Goal: Transaction & Acquisition: Purchase product/service

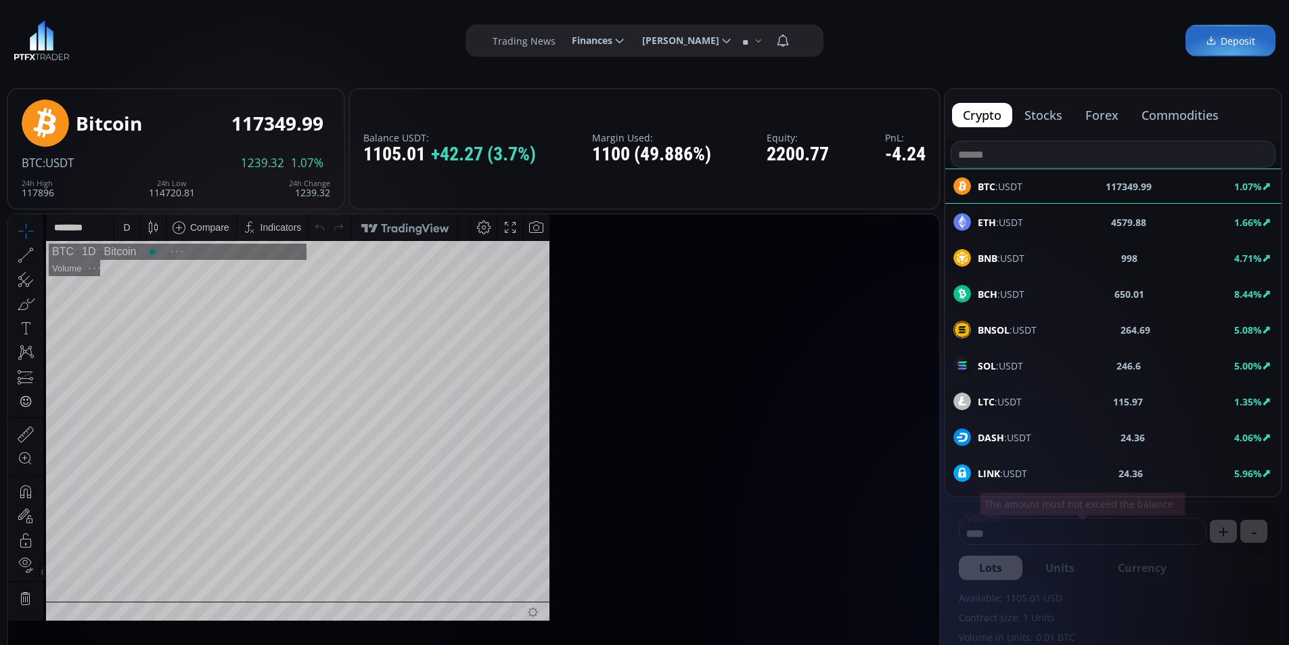
click at [593, 35] on span "Finances" at bounding box center [587, 40] width 50 height 27
click at [561, 35] on input "********" at bounding box center [561, 41] width 0 height 14
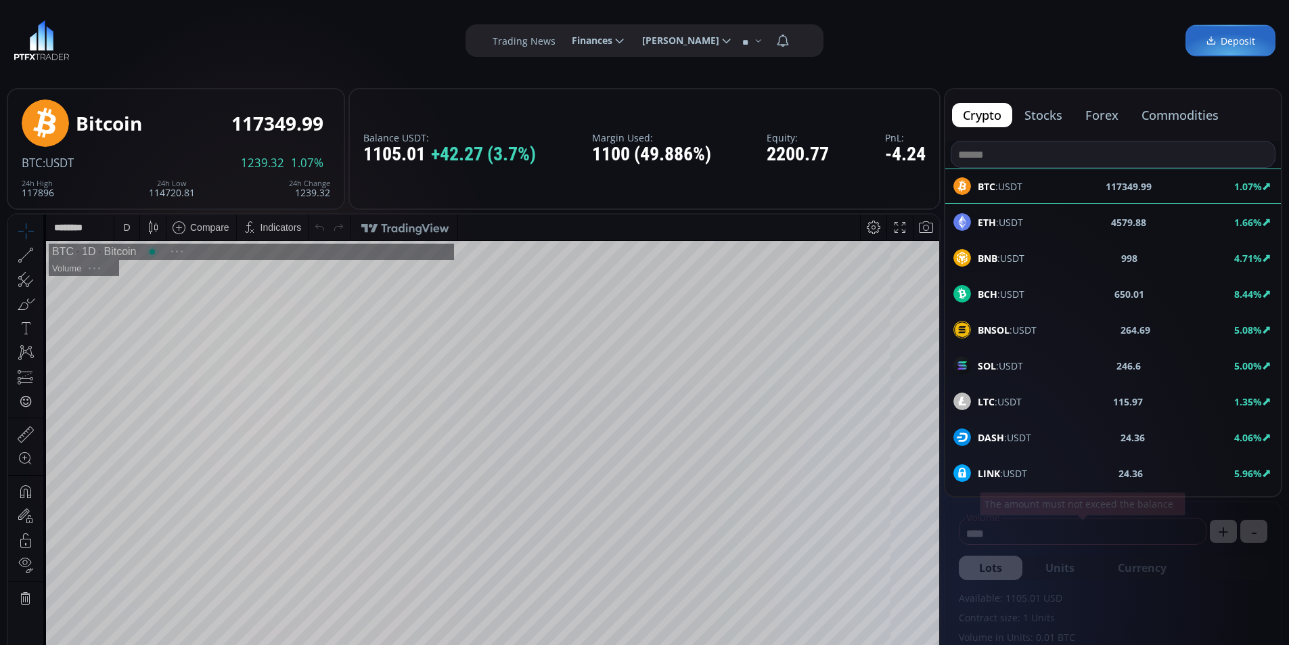
scroll to position [0, 41]
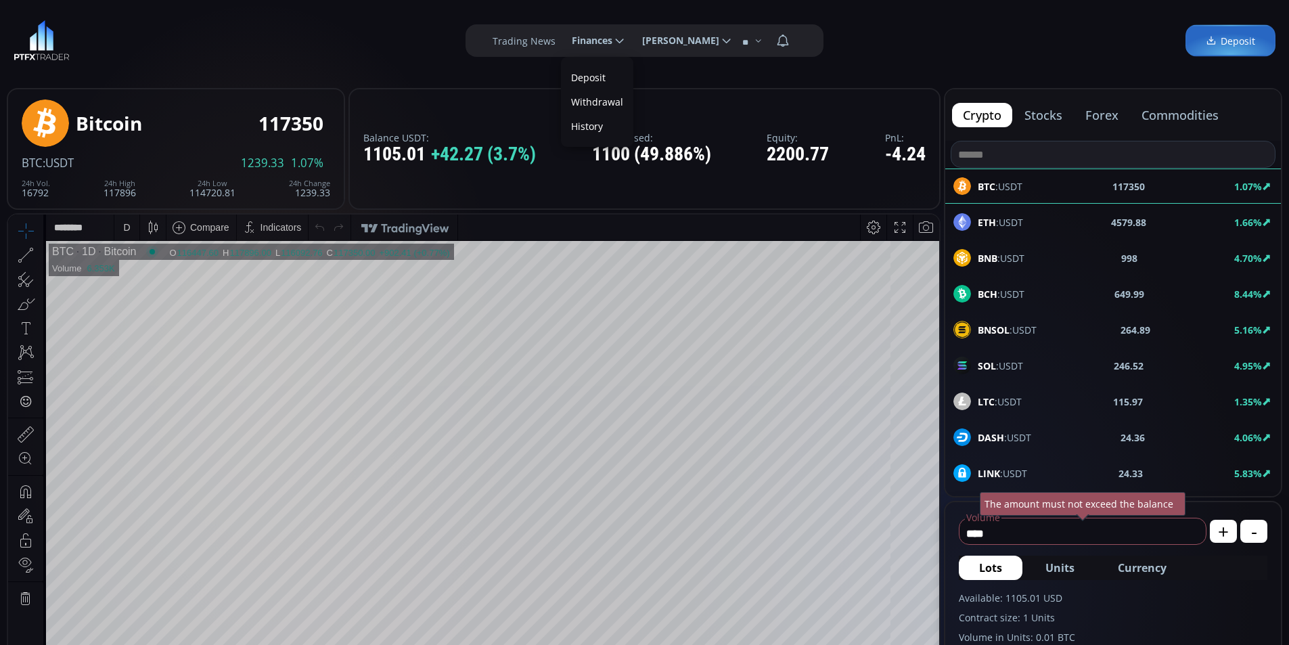
click at [589, 78] on link "Deposit" at bounding box center [597, 77] width 66 height 21
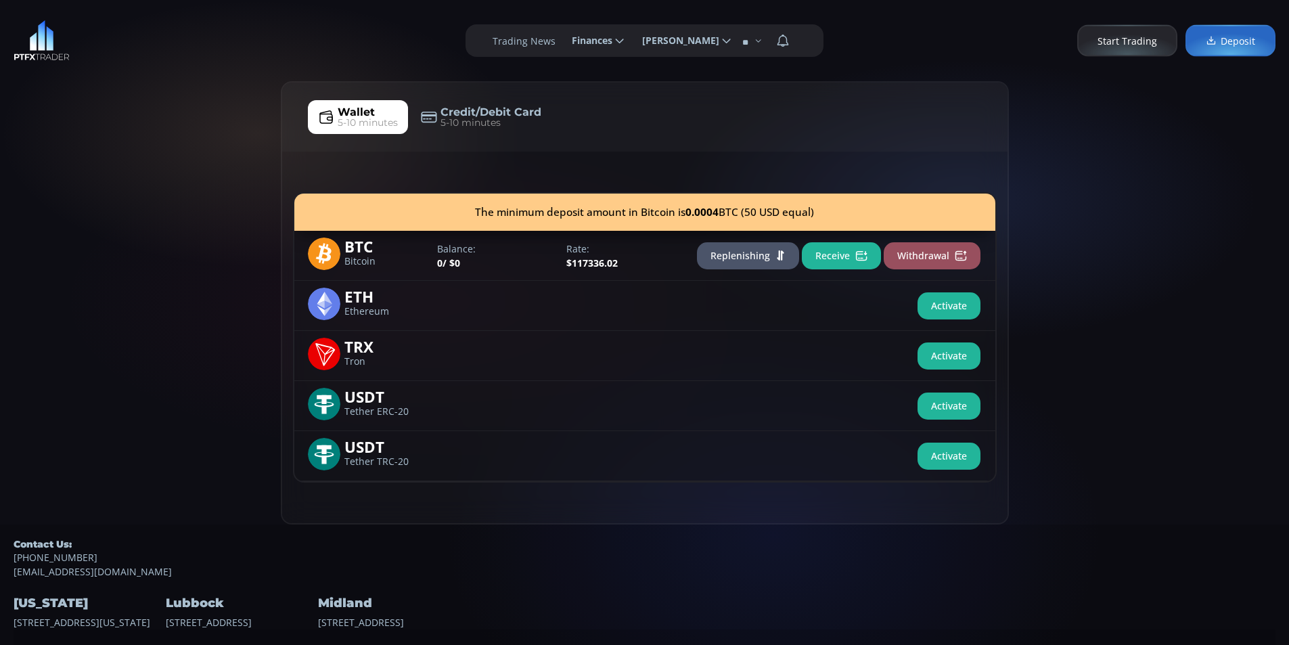
click at [959, 456] on button "Activate" at bounding box center [949, 456] width 63 height 27
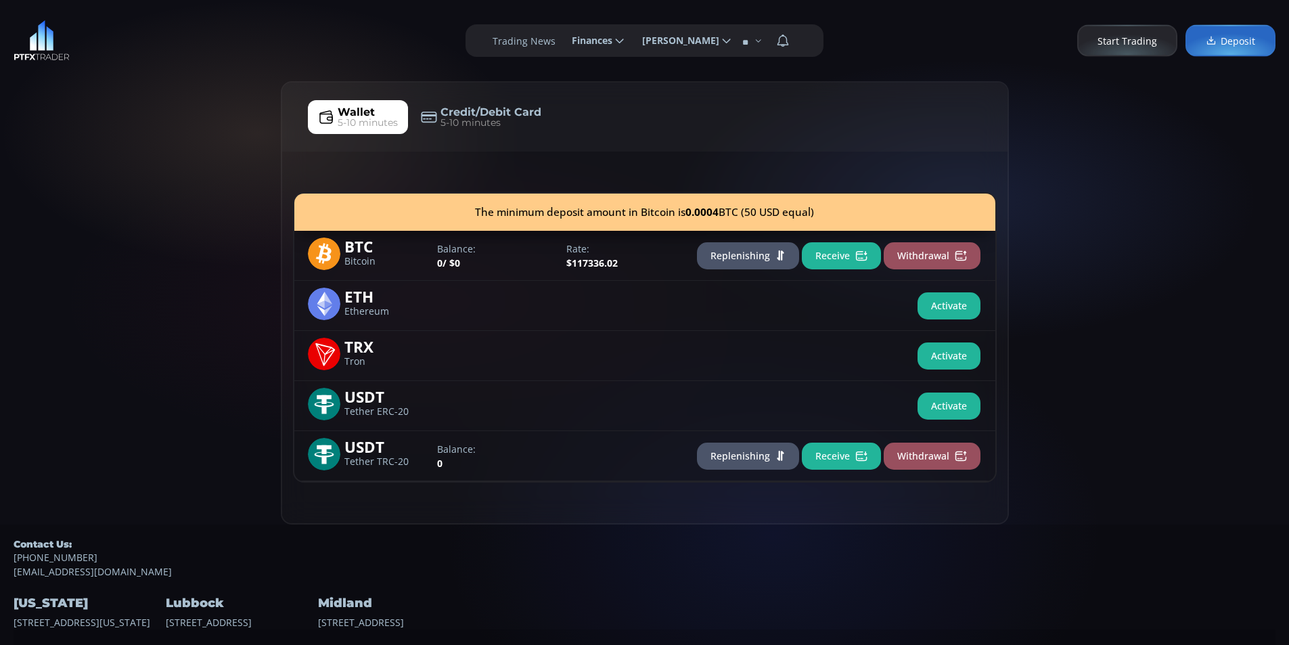
click at [840, 456] on button "Receive" at bounding box center [841, 456] width 79 height 27
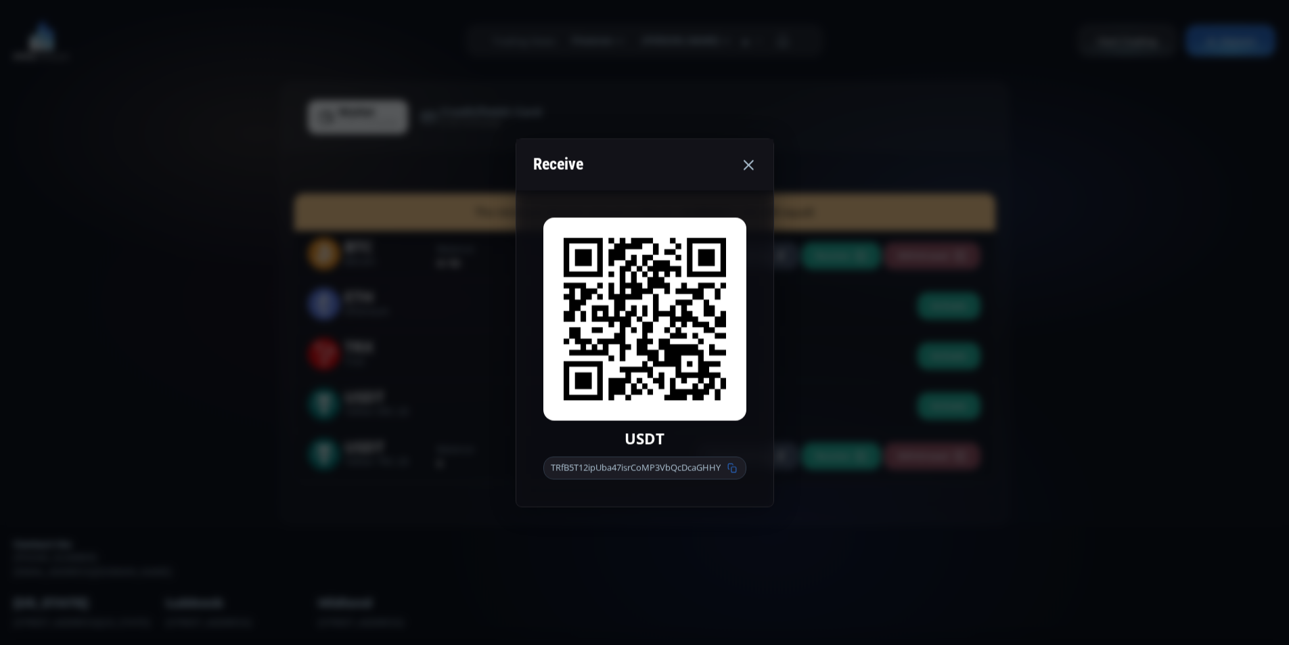
click at [736, 468] on icon at bounding box center [731, 467] width 9 height 9
click at [251, 367] on div "Receive USDT TRfB5T12ipUba47isrCoMP3VbQcDcaGHHY" at bounding box center [644, 322] width 1289 height 645
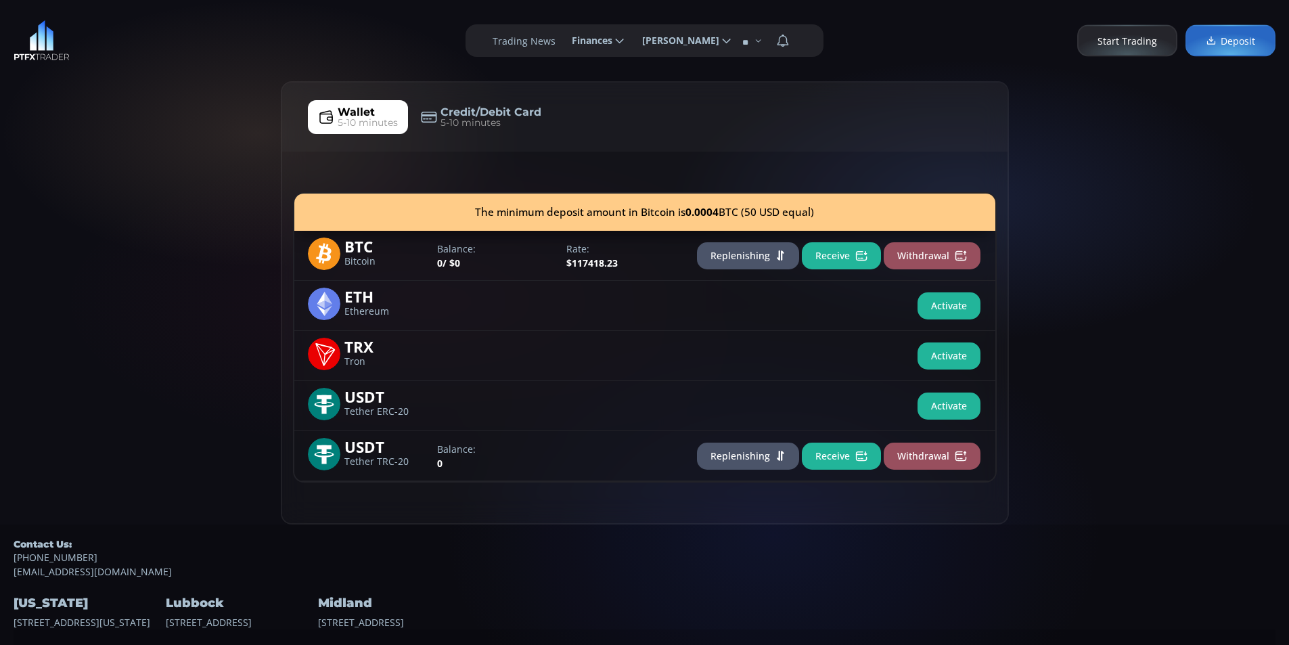
click at [827, 461] on button "Receive" at bounding box center [841, 456] width 79 height 27
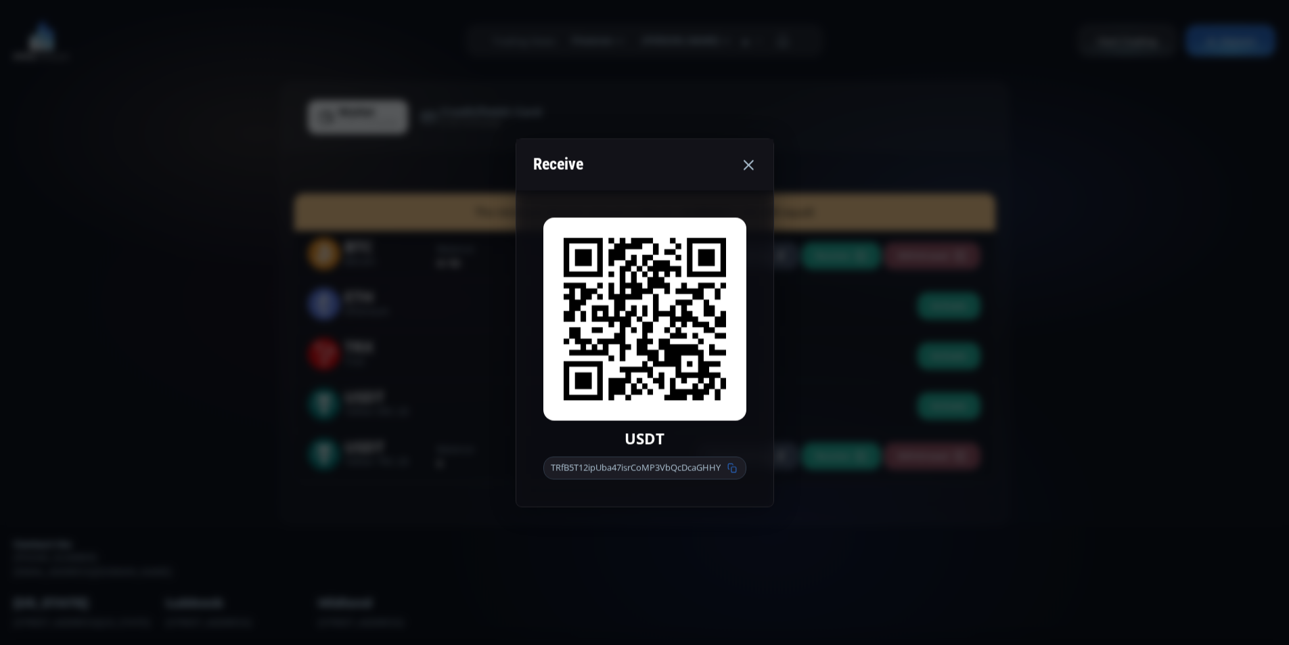
click at [737, 472] on icon at bounding box center [731, 467] width 9 height 9
click at [104, 228] on div "Receive USDT TRfB5T12ipUba47isrCoMP3VbQcDcaGHHY" at bounding box center [644, 322] width 1289 height 645
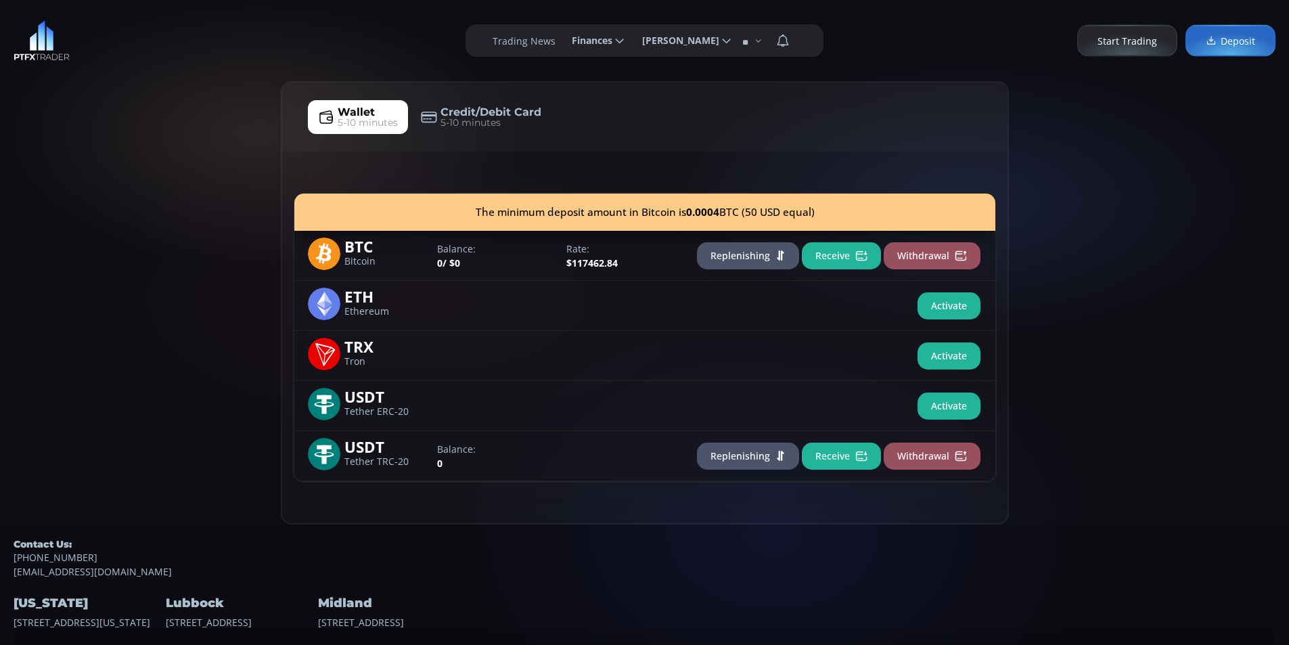
click at [64, 225] on div "Wallet 5-10 minutes Credit/Debit Card 5-10 minutes The minimum deposit amount i…" at bounding box center [644, 302] width 1289 height 443
click at [132, 174] on div "Wallet 5-10 minutes Credit/Debit Card 5-10 minutes The minimum deposit amount i…" at bounding box center [644, 302] width 1289 height 443
drag, startPoint x: 66, startPoint y: 155, endPoint x: 129, endPoint y: 155, distance: 62.9
click at [70, 155] on div "Wallet 5-10 minutes Credit/Debit Card 5-10 minutes The minimum deposit amount i…" at bounding box center [644, 302] width 1289 height 443
click at [114, 83] on div "Wallet 5-10 minutes Credit/Debit Card 5-10 minutes The minimum deposit amount i…" at bounding box center [644, 302] width 1289 height 443
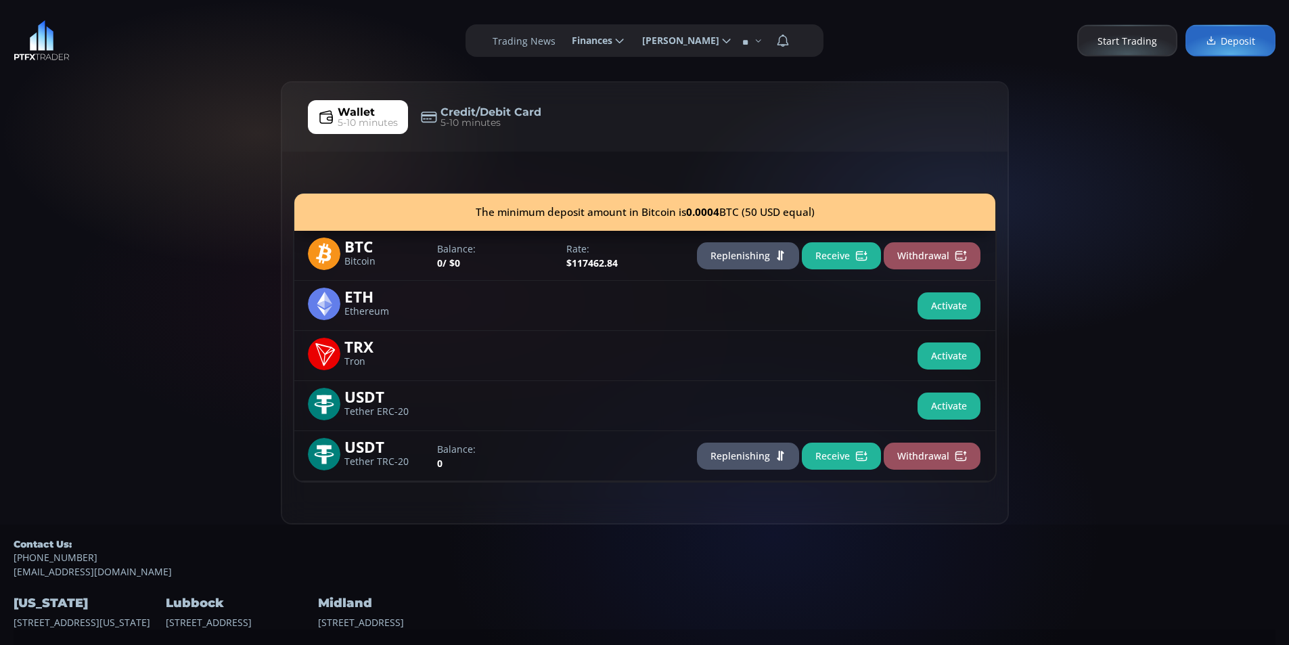
drag, startPoint x: 131, startPoint y: 43, endPoint x: 131, endPoint y: 33, distance: 9.5
click at [131, 37] on div "**********" at bounding box center [644, 40] width 1289 height 81
click at [115, 235] on div "Wallet 5-10 minutes Credit/Debit Card 5-10 minutes The minimum deposit amount i…" at bounding box center [644, 302] width 1289 height 443
click at [179, 210] on div "Wallet 5-10 minutes Credit/Debit Card 5-10 minutes The minimum deposit amount i…" at bounding box center [644, 302] width 1289 height 443
click at [134, 210] on div "Wallet 5-10 minutes Credit/Debit Card 5-10 minutes The minimum deposit amount i…" at bounding box center [644, 302] width 1289 height 443
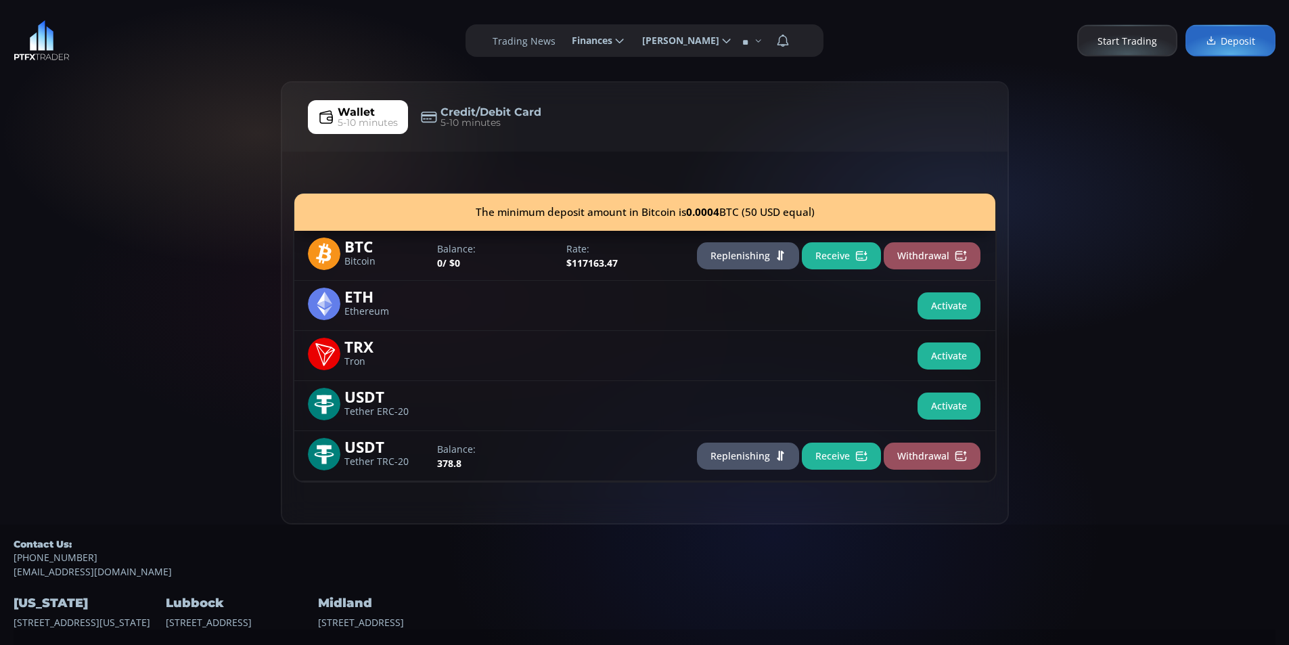
click at [196, 187] on div "Wallet 5-10 minutes Credit/Debit Card 5-10 minutes The minimum deposit amount i…" at bounding box center [644, 302] width 1289 height 443
click at [761, 456] on button "Replenishing" at bounding box center [748, 456] width 102 height 27
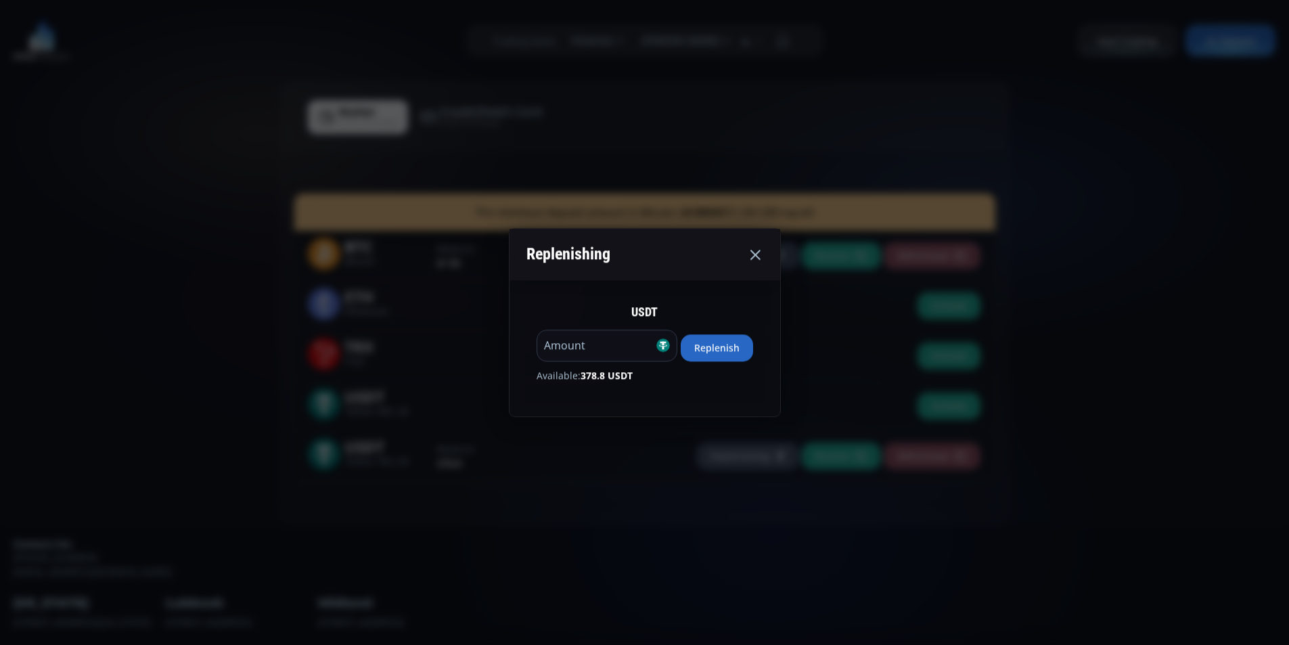
click at [753, 351] on button "Replenish" at bounding box center [717, 347] width 72 height 27
click at [761, 255] on use at bounding box center [755, 255] width 10 height 10
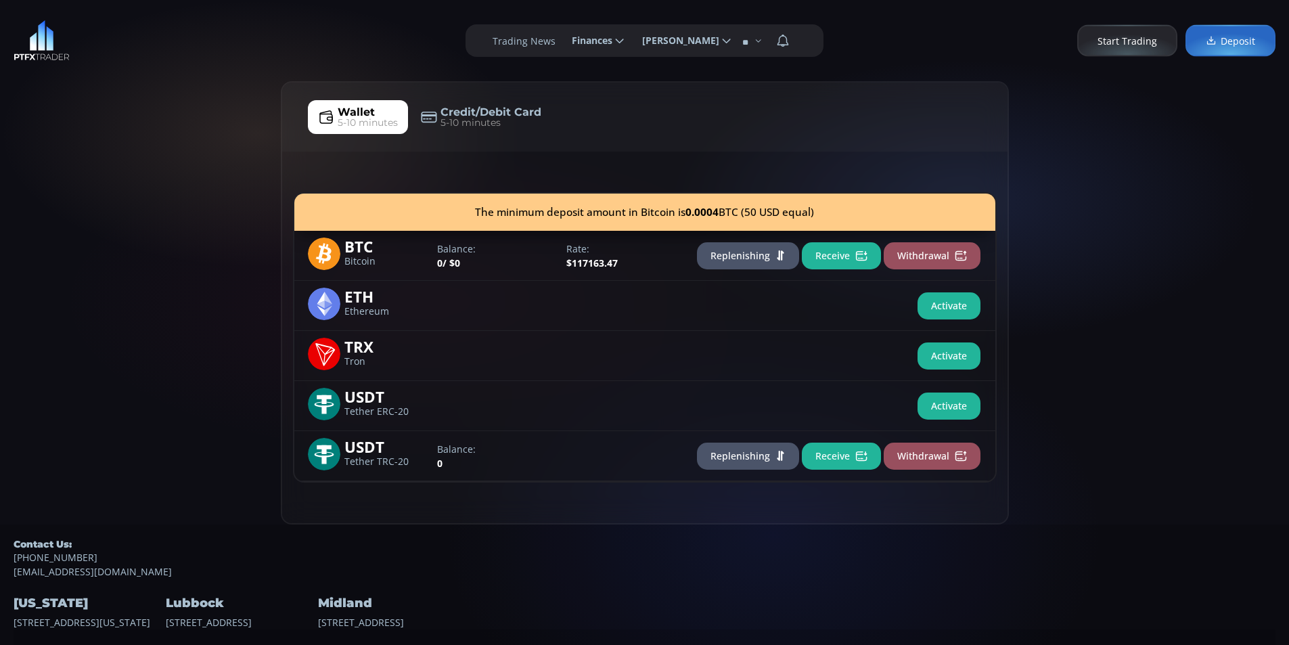
drag, startPoint x: 116, startPoint y: 270, endPoint x: 213, endPoint y: 226, distance: 106.3
click at [122, 267] on div "Wallet 5-10 minutes Credit/Debit Card 5-10 minutes The minimum deposit amount i…" at bounding box center [644, 302] width 1289 height 443
drag, startPoint x: 213, startPoint y: 226, endPoint x: 117, endPoint y: 168, distance: 112.3
click at [212, 225] on div "Wallet 5-10 minutes Credit/Debit Card 5-10 minutes The minimum deposit amount i…" at bounding box center [644, 302] width 1289 height 443
drag, startPoint x: 117, startPoint y: 167, endPoint x: 144, endPoint y: 161, distance: 27.7
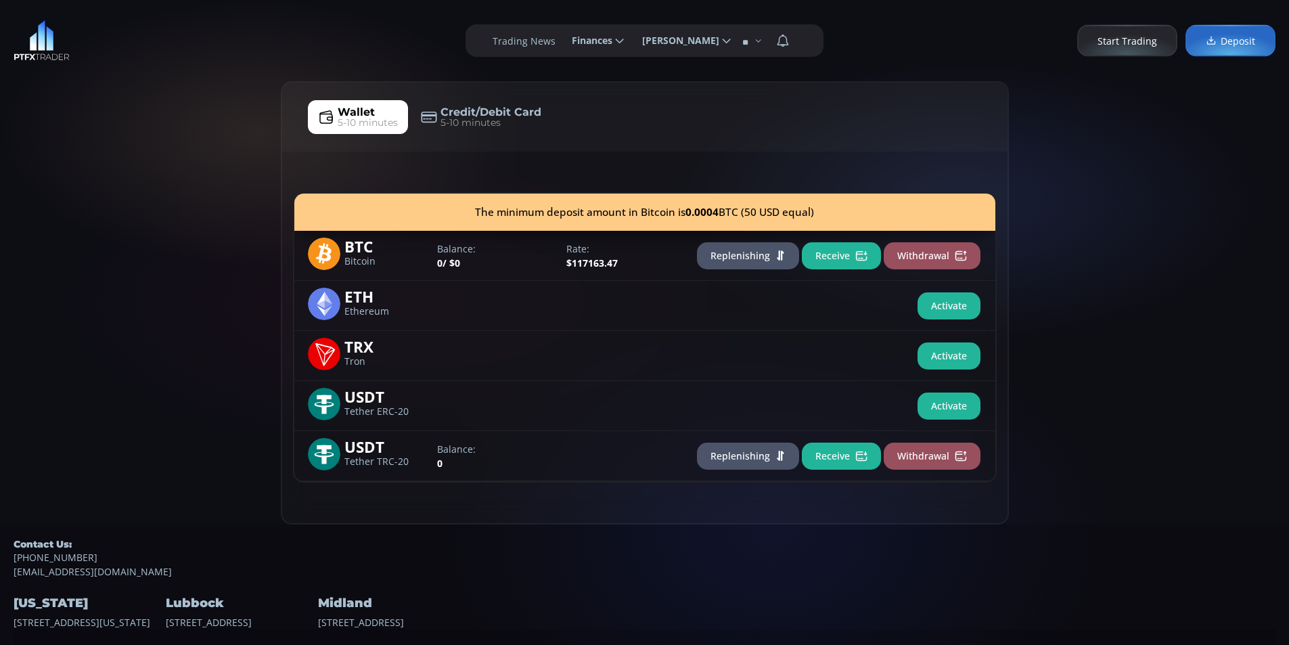
click at [122, 164] on div "Wallet 5-10 minutes Credit/Debit Card 5-10 minutes The minimum deposit amount i…" at bounding box center [644, 302] width 1289 height 443
drag, startPoint x: 183, startPoint y: 100, endPoint x: 221, endPoint y: 77, distance: 44.3
click at [183, 99] on div "Wallet 5-10 minutes Credit/Debit Card 5-10 minutes The minimum deposit amount i…" at bounding box center [644, 302] width 1289 height 443
click at [221, 77] on div "**********" at bounding box center [644, 40] width 1289 height 81
click at [163, 54] on div "**********" at bounding box center [644, 40] width 1289 height 81
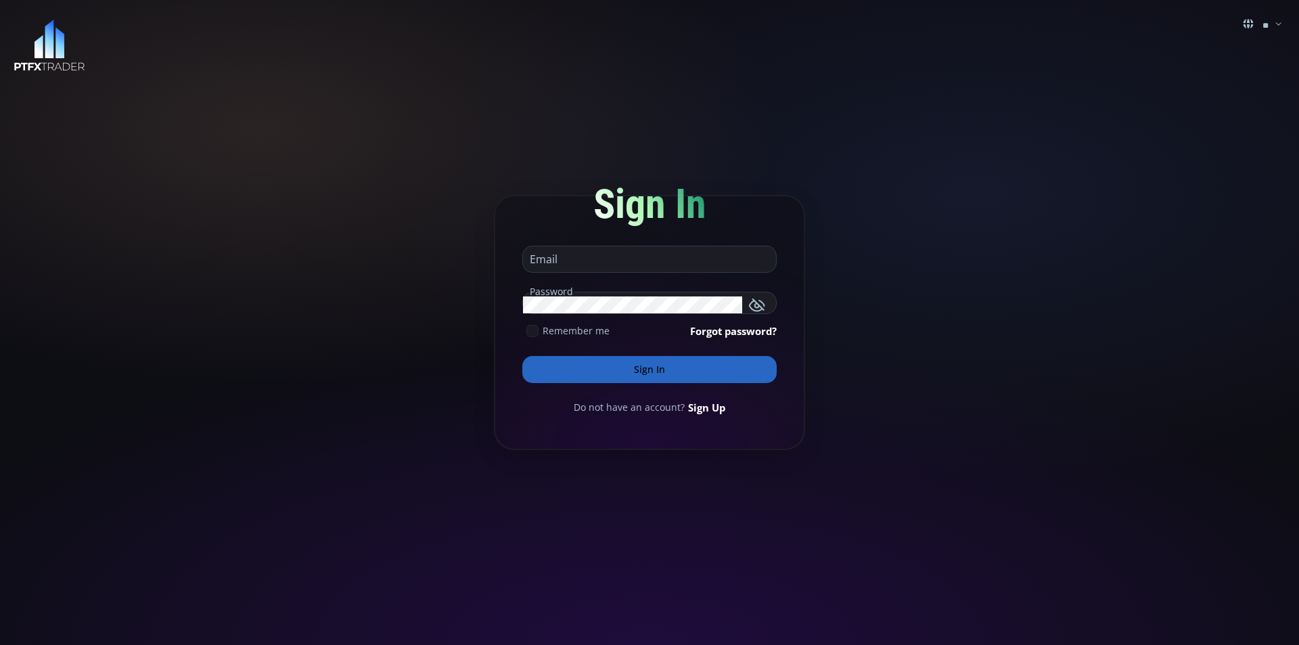
click at [141, 170] on div "** en it ro fr de Sign In Email Password Remember me Forgot password? Sign In D…" at bounding box center [649, 322] width 1299 height 645
click at [103, 140] on div "** en it ro fr de Sign In Email Password Remember me Forgot password? Sign In D…" at bounding box center [649, 322] width 1299 height 645
click at [220, 104] on div "** en it ro fr de Sign In Email Password Remember me Forgot password? Sign In D…" at bounding box center [649, 322] width 1299 height 645
drag, startPoint x: 173, startPoint y: 129, endPoint x: 206, endPoint y: 130, distance: 33.2
click at [186, 130] on div "** en it ro fr de Sign In Email Password Remember me Forgot password? Sign In D…" at bounding box center [649, 322] width 1299 height 645
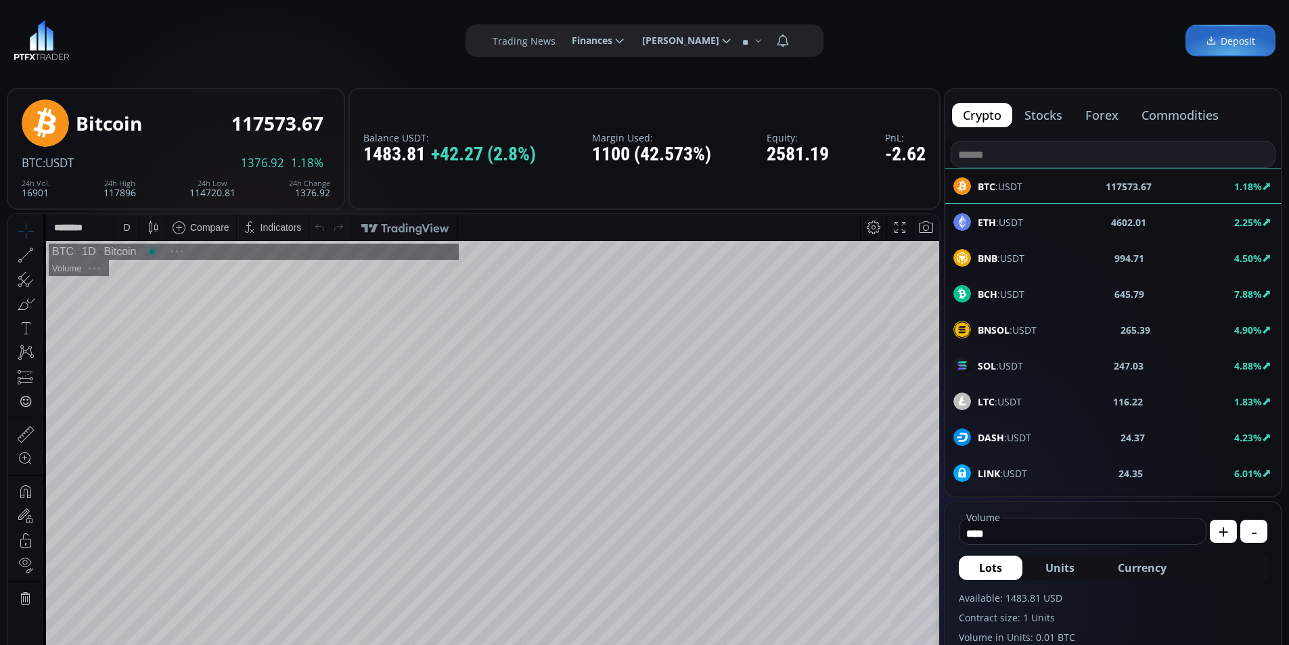
scroll to position [188, 0]
click at [585, 35] on span "Finances" at bounding box center [587, 40] width 50 height 27
click at [561, 35] on input "********" at bounding box center [561, 41] width 0 height 14
click at [587, 74] on link "Deposit" at bounding box center [597, 77] width 66 height 21
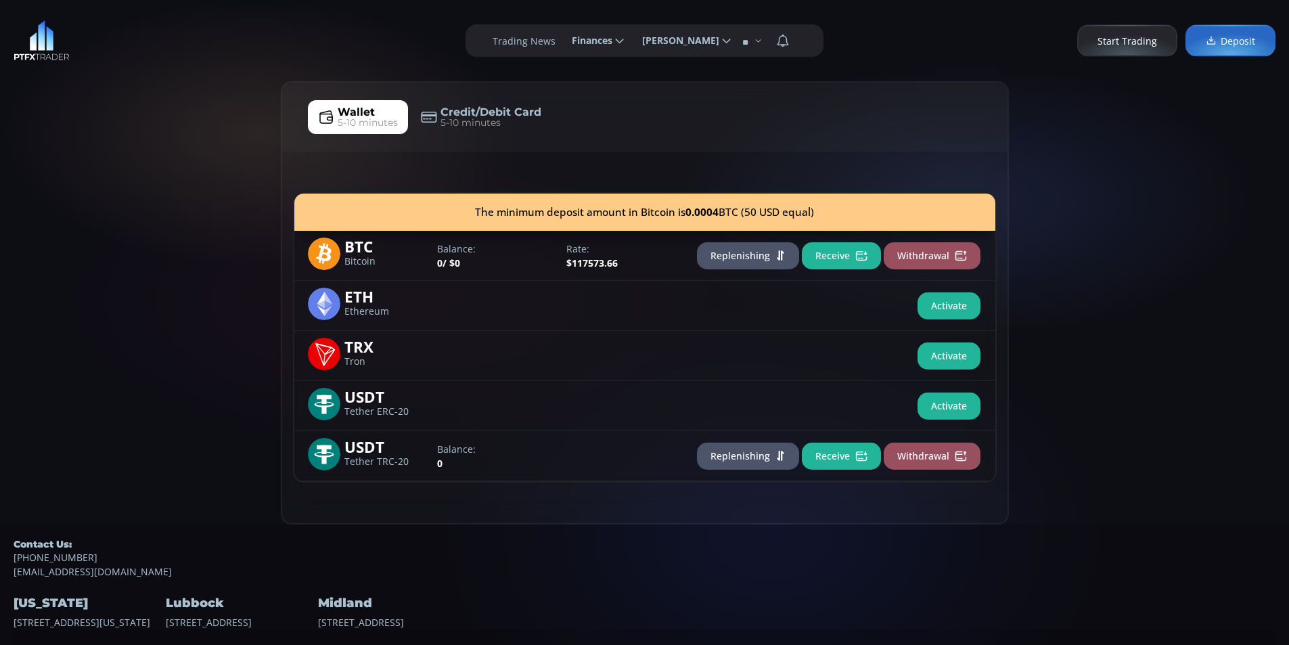
click at [54, 179] on div "Wallet 5-10 minutes Credit/Debit Card 5-10 minutes The minimum deposit amount i…" at bounding box center [644, 302] width 1289 height 443
drag, startPoint x: 152, startPoint y: 203, endPoint x: 136, endPoint y: 121, distance: 83.3
click at [152, 194] on div "Wallet 5-10 minutes Credit/Debit Card 5-10 minutes The minimum deposit amount i…" at bounding box center [644, 302] width 1289 height 443
click at [136, 110] on div "Wallet 5-10 minutes Credit/Debit Card 5-10 minutes The minimum deposit amount i…" at bounding box center [644, 302] width 1289 height 443
click at [828, 462] on button "Receive" at bounding box center [841, 456] width 79 height 27
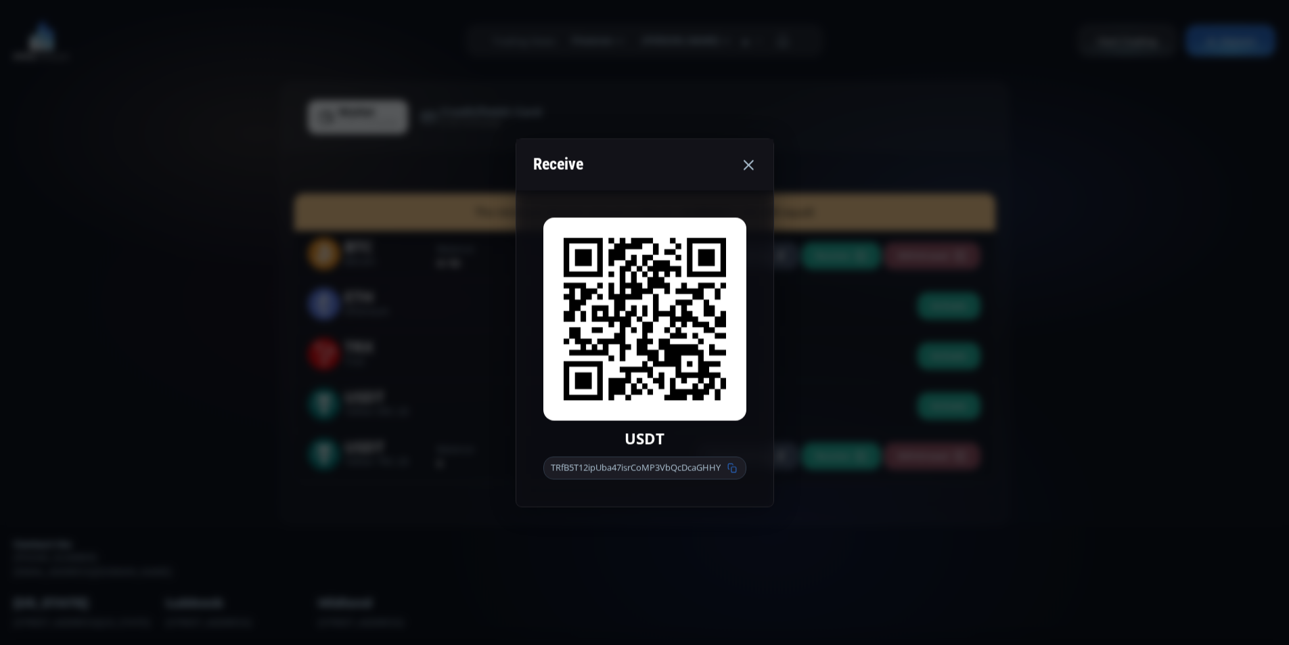
click at [736, 467] on use at bounding box center [731, 467] width 9 height 9
click at [632, 163] on div "Receive" at bounding box center [644, 164] width 257 height 51
click at [655, 156] on div "Receive" at bounding box center [644, 164] width 257 height 51
drag, startPoint x: 637, startPoint y: 154, endPoint x: 696, endPoint y: 158, distance: 59.0
click at [637, 154] on div "Receive" at bounding box center [644, 164] width 257 height 51
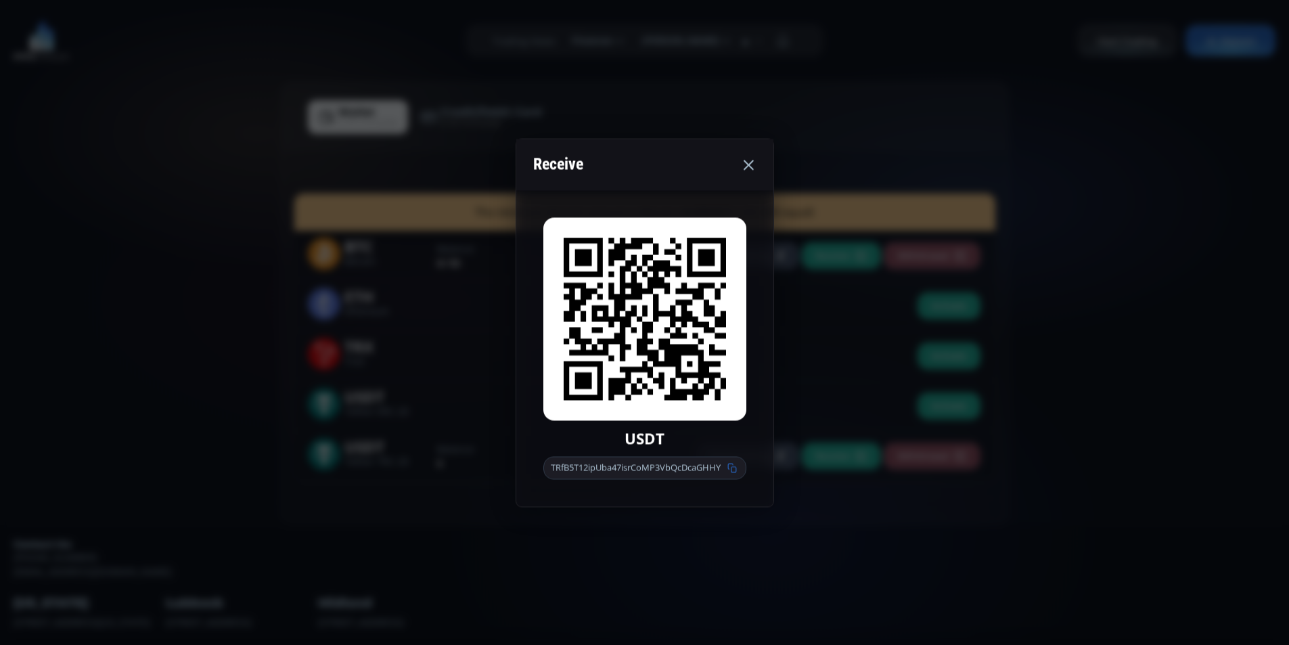
click at [747, 167] on use at bounding box center [749, 165] width 10 height 10
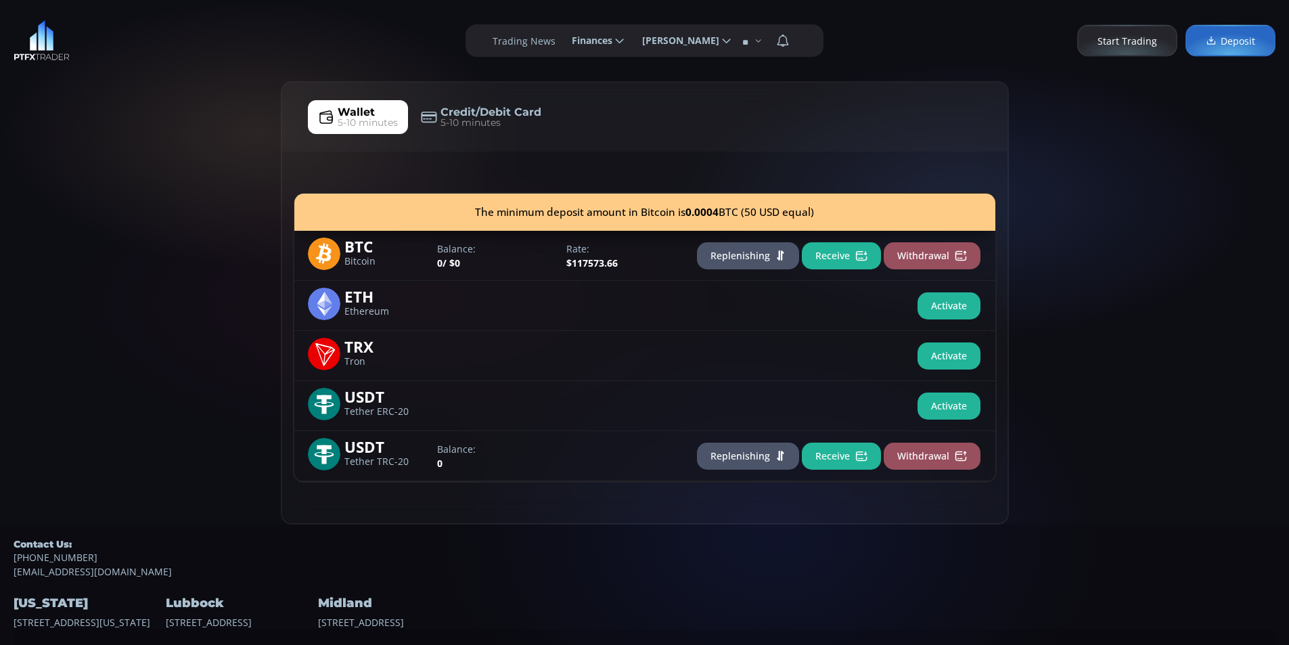
drag, startPoint x: 162, startPoint y: 236, endPoint x: 218, endPoint y: 202, distance: 65.3
click at [164, 231] on div "Wallet 5-10 minutes Credit/Debit Card 5-10 minutes The minimum deposit amount i…" at bounding box center [644, 302] width 1289 height 443
click at [222, 196] on div "Wallet 5-10 minutes Credit/Debit Card 5-10 minutes The minimum deposit amount i…" at bounding box center [644, 302] width 1289 height 443
click at [160, 176] on div "Wallet 5-10 minutes Credit/Debit Card 5-10 minutes The minimum deposit amount i…" at bounding box center [644, 302] width 1289 height 443
click at [113, 235] on div "Wallet 5-10 minutes Credit/Debit Card 5-10 minutes The minimum deposit amount i…" at bounding box center [644, 302] width 1289 height 443
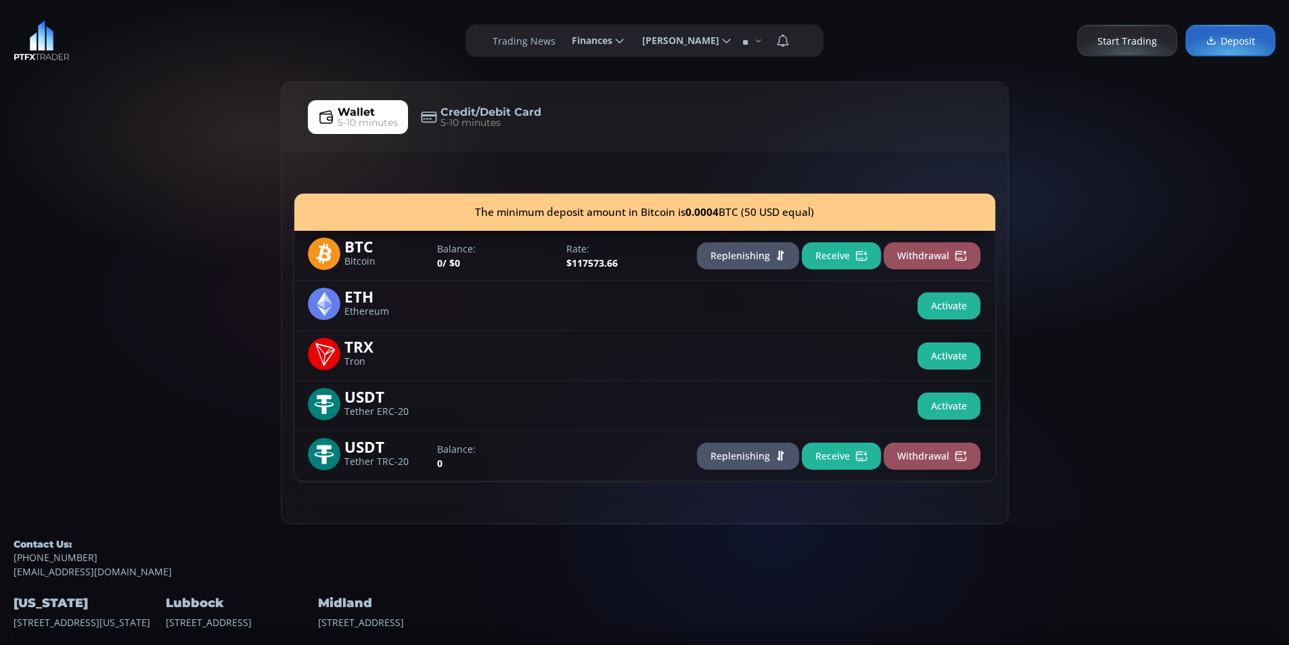
click at [200, 135] on div "Wallet 5-10 minutes Credit/Debit Card 5-10 minutes The minimum deposit amount i…" at bounding box center [644, 302] width 1289 height 443
drag, startPoint x: 217, startPoint y: 175, endPoint x: 228, endPoint y: 87, distance: 88.6
click at [217, 156] on div "Wallet 5-10 minutes Credit/Debit Card 5-10 minutes The minimum deposit amount i…" at bounding box center [644, 302] width 1289 height 443
click at [231, 78] on div "**********" at bounding box center [644, 40] width 1289 height 81
drag, startPoint x: 128, startPoint y: 116, endPoint x: 173, endPoint y: 82, distance: 56.6
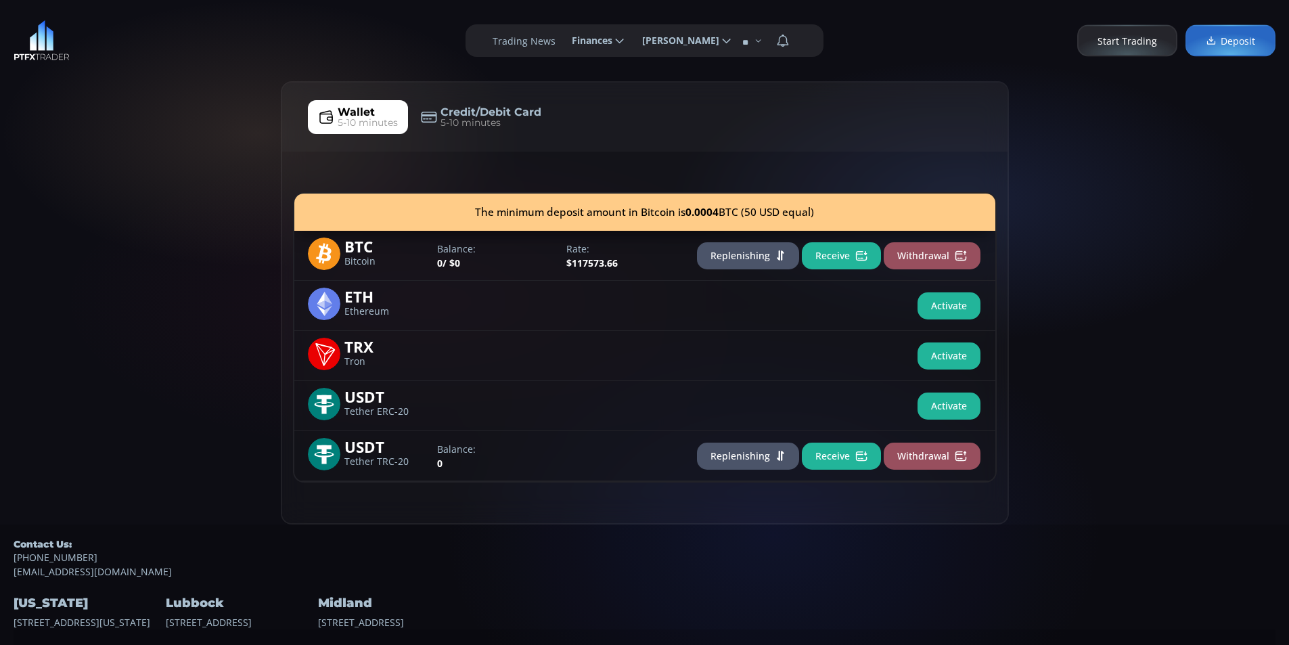
click at [131, 110] on div "Wallet 5-10 minutes Credit/Debit Card 5-10 minutes The minimum deposit amount i…" at bounding box center [644, 302] width 1289 height 443
click at [206, 68] on div "**********" at bounding box center [644, 40] width 1289 height 81
